Goal: Task Accomplishment & Management: Use online tool/utility

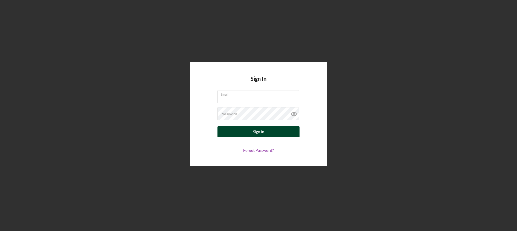
type input "[PERSON_NAME][EMAIL_ADDRESS][DOMAIN_NAME]"
click at [281, 127] on button "Sign In" at bounding box center [259, 131] width 82 height 11
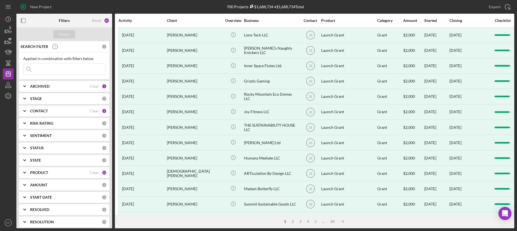
click at [54, 90] on div "ARCHIVED Clear 2" at bounding box center [68, 86] width 77 height 11
click at [61, 145] on div "CONTACT" at bounding box center [60, 147] width 60 height 4
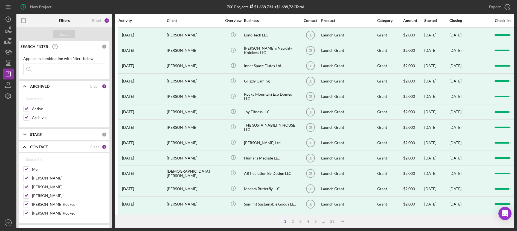
click at [61, 145] on div "CONTACT" at bounding box center [60, 147] width 60 height 4
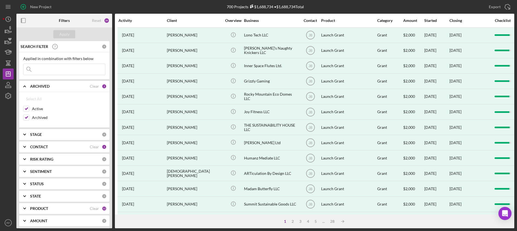
click at [59, 84] on div "ARCHIVED" at bounding box center [60, 86] width 60 height 4
click at [67, 87] on div "ARCHIVED" at bounding box center [60, 86] width 60 height 4
click at [43, 117] on label "Archived" at bounding box center [68, 117] width 73 height 5
click at [29, 117] on input "Archived" at bounding box center [26, 117] width 5 height 5
checkbox input "false"
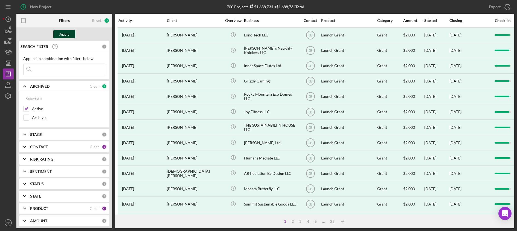
click at [62, 36] on div "Apply" at bounding box center [64, 34] width 10 height 8
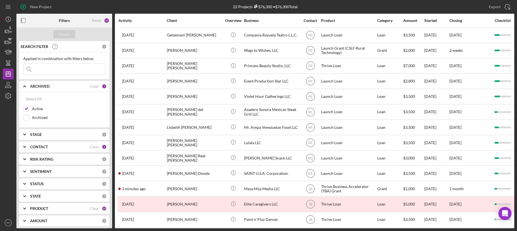
click at [50, 143] on div "CONTACT Clear 6" at bounding box center [68, 146] width 77 height 11
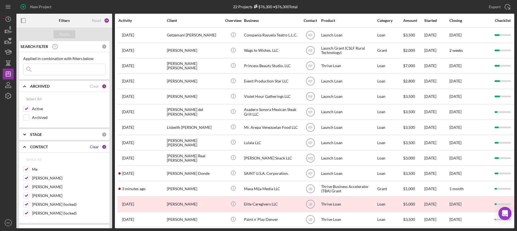
click at [91, 146] on div "Clear" at bounding box center [94, 147] width 9 height 4
checkbox input "false"
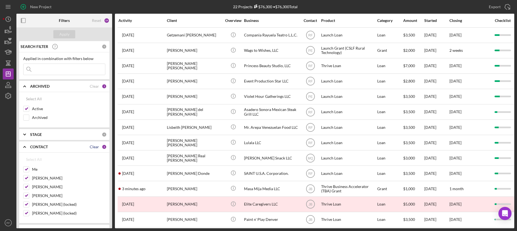
checkbox input "false"
click at [27, 168] on input "Me" at bounding box center [26, 168] width 5 height 5
checkbox input "true"
click at [68, 33] on div "Apply" at bounding box center [64, 34] width 10 height 8
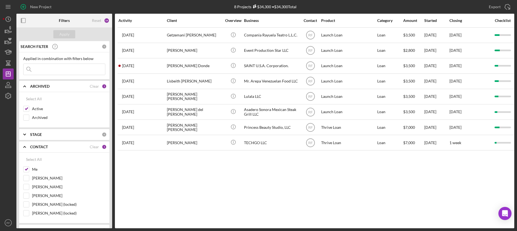
click at [227, 183] on div "Activity Client Overview Business Contact Product Category Amount Started Closi…" at bounding box center [315, 121] width 400 height 214
